Goal: Information Seeking & Learning: Learn about a topic

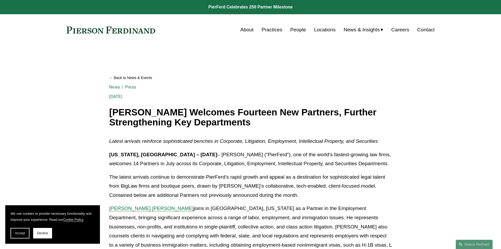
scroll to position [299, 0]
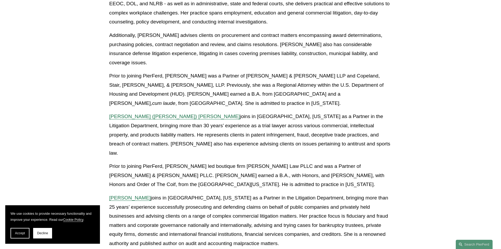
scroll to position [340, 0]
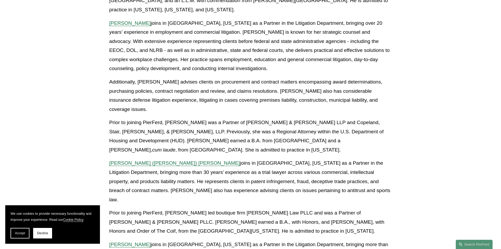
scroll to position [293, 0]
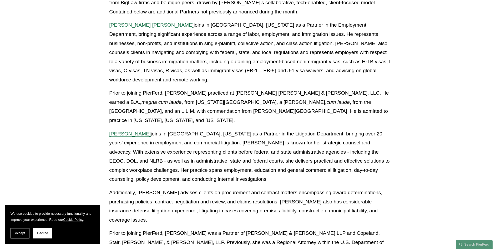
scroll to position [182, 0]
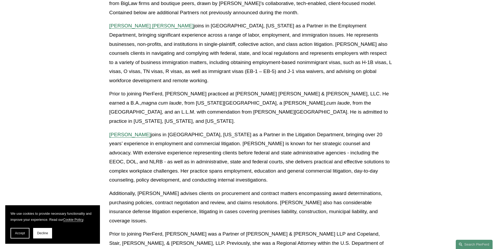
click at [381, 79] on p "Giovanni D. Antonucci Di Cesare joins in Philadelphia, Pennsylvania as a Partne…" at bounding box center [250, 53] width 282 height 64
click at [268, 138] on p "Marquetta J. Bryan joins in Atlanta, Georgia as a Partner in the Litigation Dep…" at bounding box center [250, 157] width 282 height 54
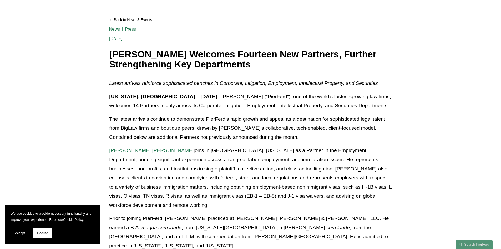
scroll to position [0, 0]
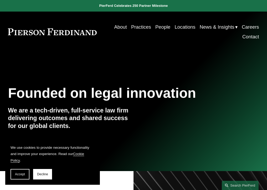
click at [209, 27] on span "News & Insights" at bounding box center [217, 27] width 35 height 9
click at [201, 31] on span "News & Insights" at bounding box center [217, 27] width 35 height 9
click at [0, 0] on span "News" at bounding box center [0, 0] width 0 height 0
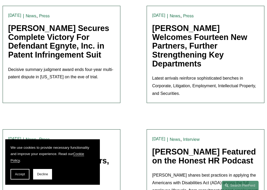
scroll to position [263, 0]
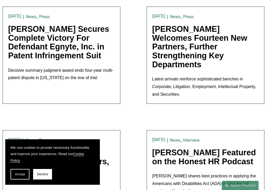
click at [173, 48] on link "[PERSON_NAME] Welcomes Fourteen New Partners, Further Strengthening Key Departm…" at bounding box center [199, 46] width 95 height 44
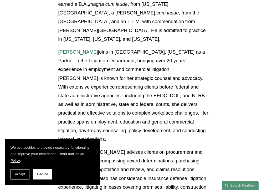
scroll to position [379, 0]
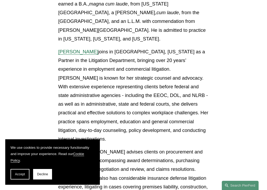
click at [147, 71] on p "Marquetta J. Bryan joins in Atlanta, Georgia as a Partner in the Litigation Dep…" at bounding box center [133, 95] width 151 height 96
